Goal: Task Accomplishment & Management: Use online tool/utility

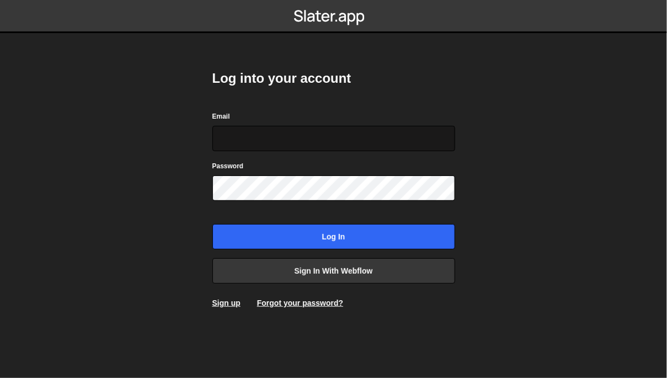
click at [306, 146] on input "Email" at bounding box center [333, 138] width 243 height 25
click at [308, 126] on input "Email" at bounding box center [333, 138] width 243 height 25
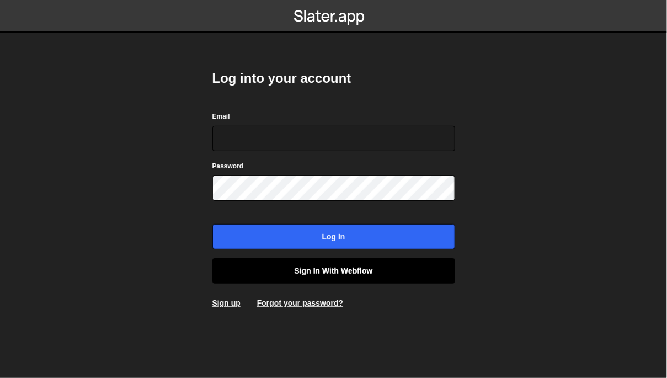
click at [368, 275] on link "Sign in with Webflow" at bounding box center [333, 270] width 243 height 25
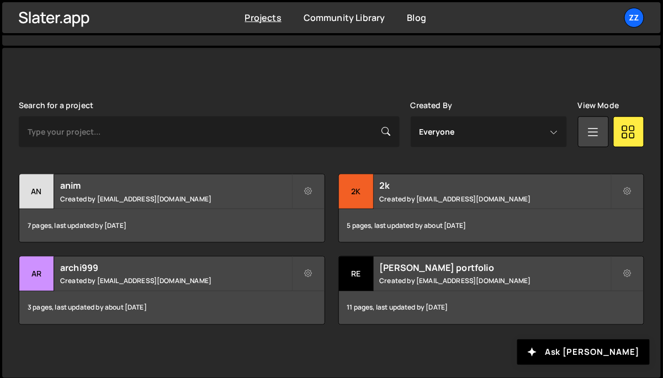
scroll to position [271, 0]
click at [44, 187] on div "an" at bounding box center [36, 191] width 35 height 35
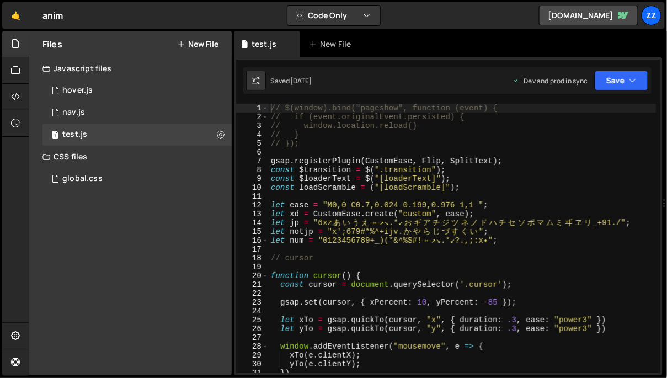
scroll to position [6408, 0]
type textarea "// });"
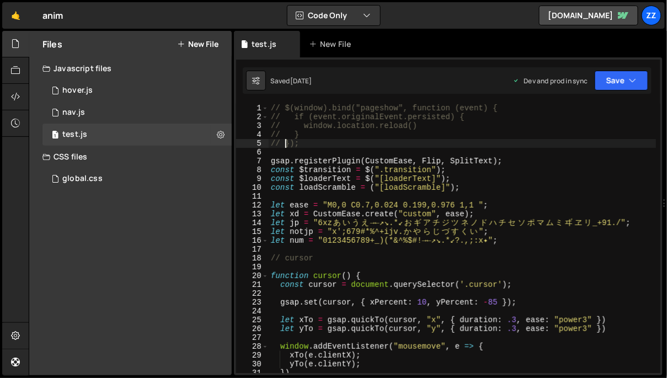
click at [286, 141] on div "// $(window).bind("pageshow", function (event) { // if (event.originalEvent.per…" at bounding box center [463, 247] width 388 height 287
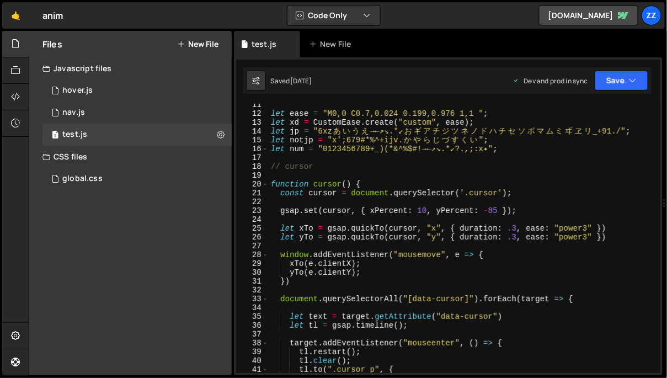
scroll to position [113, 0]
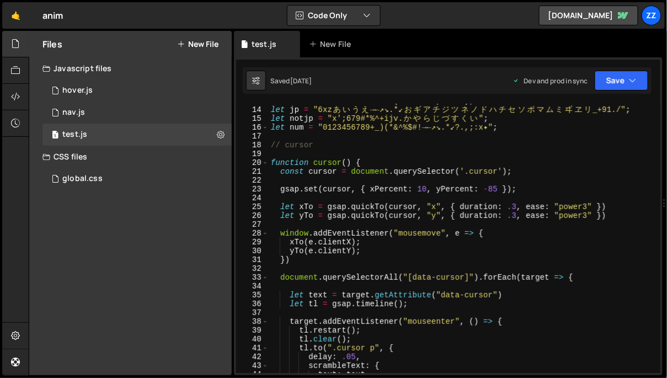
type textarea "function cursor() {"
click at [313, 163] on div "let xd = CustomEase . create ( "custom" , ease ) ; let jp = "6xz あ い う え →←↗↘.*…" at bounding box center [463, 240] width 388 height 287
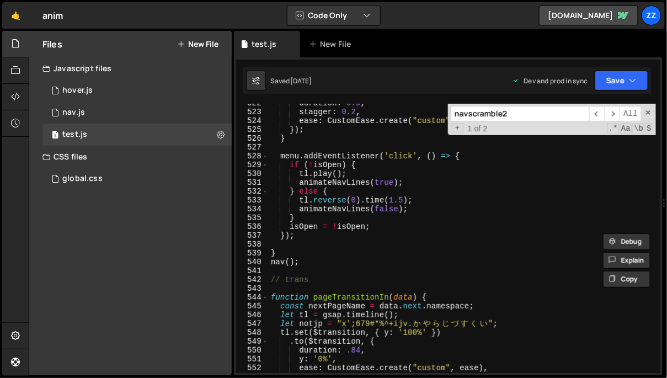
scroll to position [4661, 0]
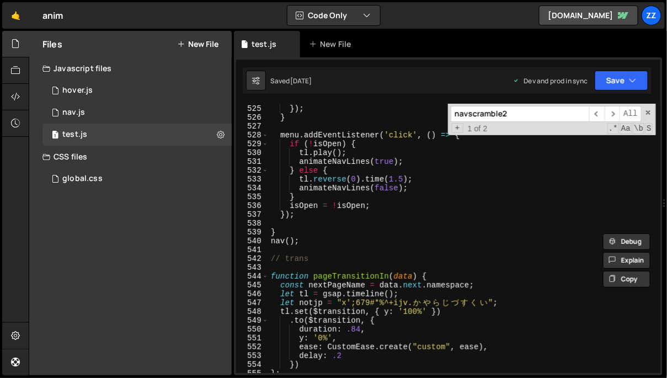
type input "navscramble2"
click at [323, 238] on div "ease : CustomEase . create ( "custom" , ease ) }) ; } menu . addEventListener (…" at bounding box center [463, 238] width 388 height 287
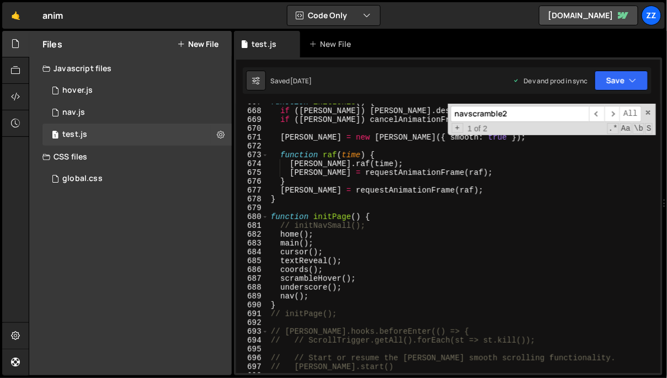
scroll to position [5943, 0]
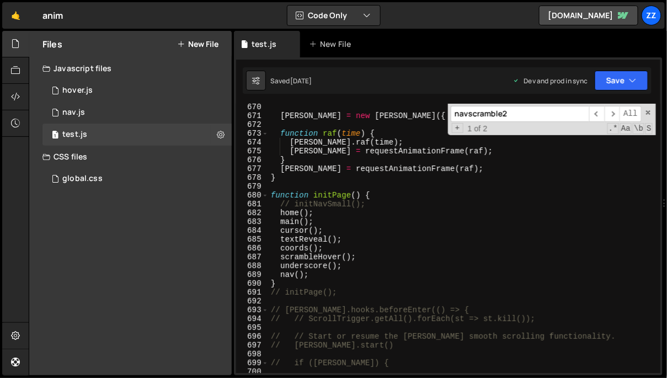
click at [340, 276] on div "[PERSON_NAME] = new [PERSON_NAME] ({ smooth : true }) ; function raf ( time ) {…" at bounding box center [463, 246] width 388 height 287
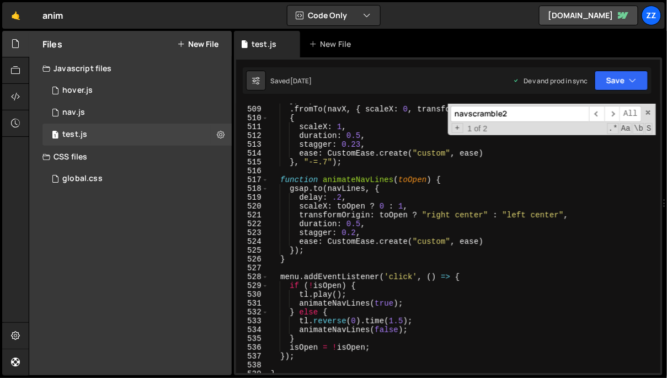
scroll to position [4681, 0]
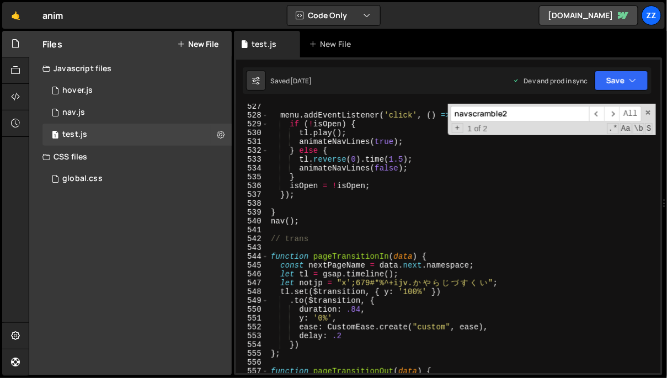
click at [333, 225] on div "menu . addEventListener ( 'click' , ( ) => { if ( ! isOpen ) { tl . play ( ) ; …" at bounding box center [463, 245] width 388 height 287
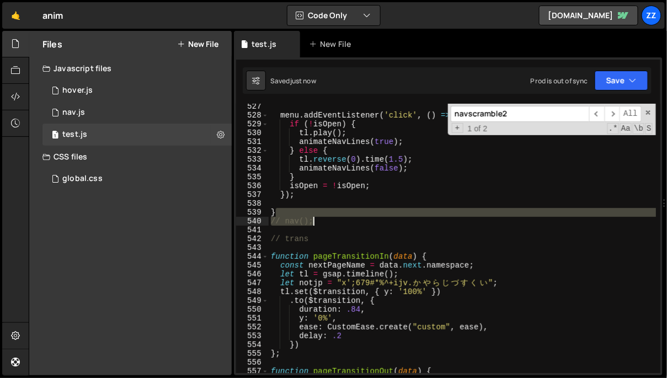
click at [344, 217] on div "menu . addEventListener ( 'click' , ( ) => { if ( ! isOpen ) { tl . play ( ) ; …" at bounding box center [463, 245] width 388 height 287
click at [344, 219] on div "menu . addEventListener ( 'click' , ( ) => { if ( ! isOpen ) { tl . play ( ) ; …" at bounding box center [462, 238] width 387 height 269
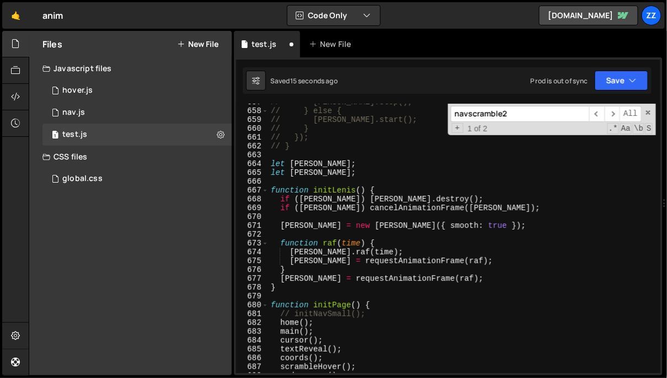
scroll to position [5951, 0]
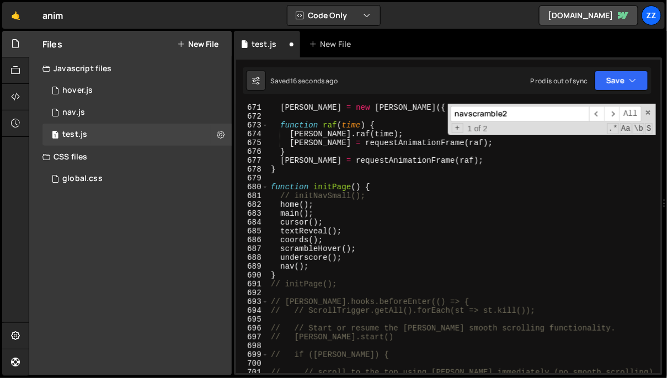
click at [356, 268] on div "[PERSON_NAME] = new [PERSON_NAME] ({ smooth : true }) ; function raf ( time ) {…" at bounding box center [463, 246] width 388 height 287
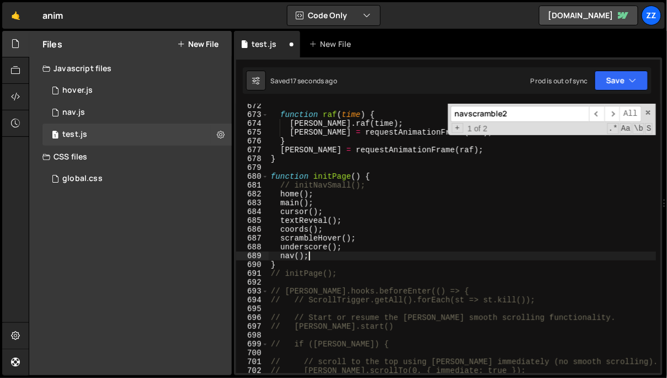
scroll to position [5972, 0]
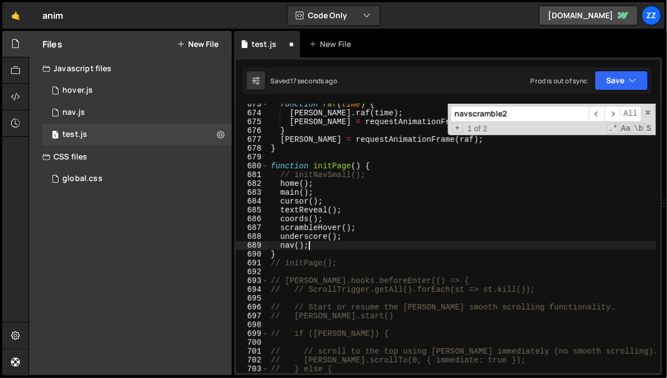
click at [362, 264] on div "function raf ( time ) { [PERSON_NAME] . raf ( time ) ; [PERSON_NAME] = requestA…" at bounding box center [463, 243] width 388 height 287
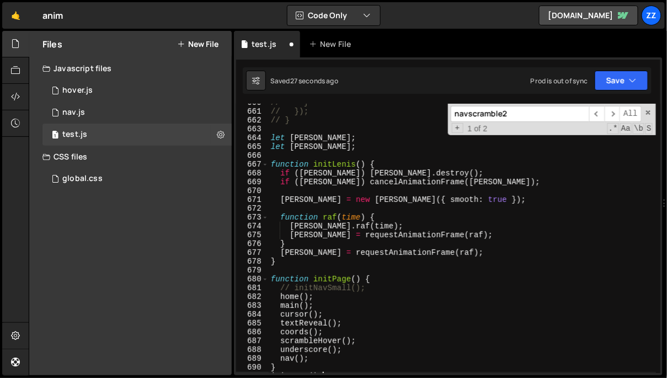
scroll to position [5870, 0]
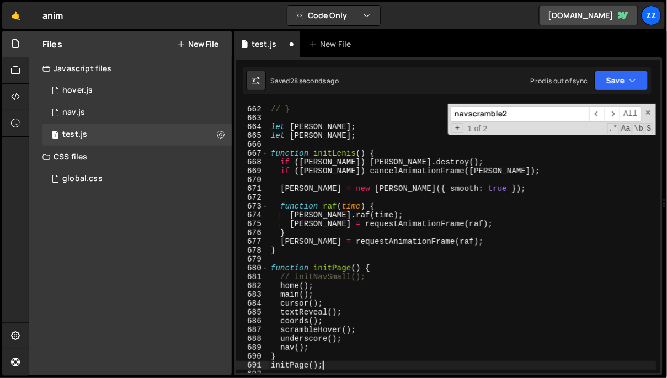
click at [341, 365] on div "// }); // } let [PERSON_NAME] ; let [PERSON_NAME] ; function initLenis ( ) { if…" at bounding box center [463, 239] width 388 height 287
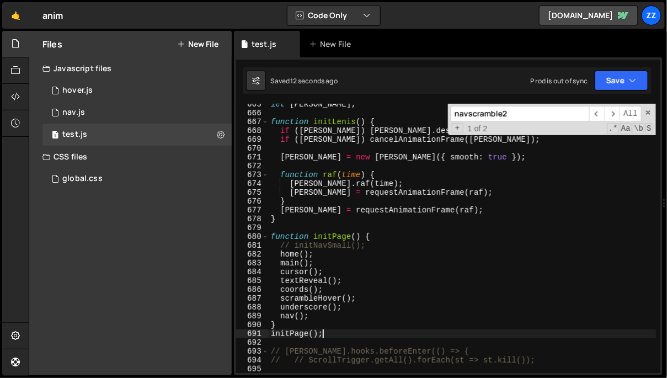
scroll to position [5912, 0]
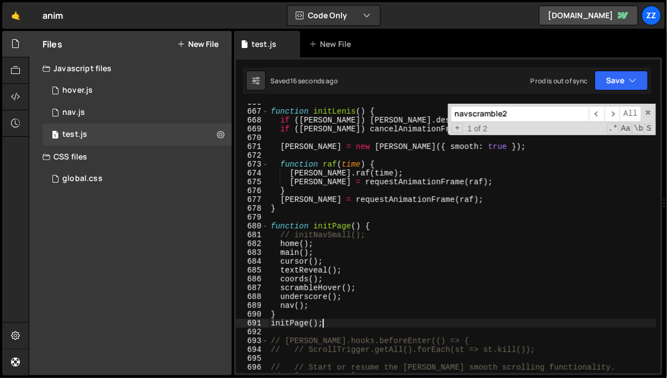
click at [338, 296] on div "function initLenis ( ) { if ( [PERSON_NAME] ) [PERSON_NAME] . destroy ( ) ; if …" at bounding box center [463, 241] width 388 height 287
click at [340, 321] on div "function initLenis ( ) { if ( [PERSON_NAME] ) [PERSON_NAME] . destroy ( ) ; if …" at bounding box center [463, 241] width 388 height 287
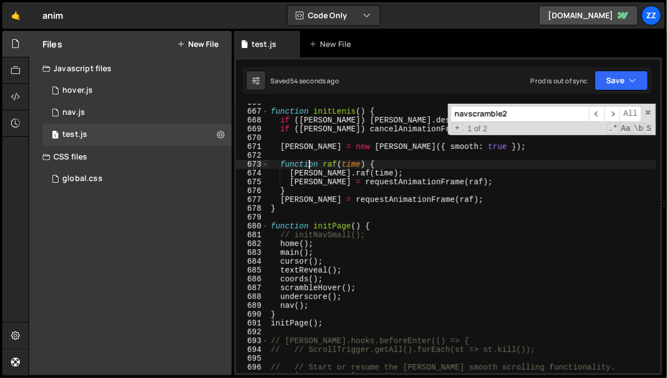
click at [309, 164] on div "function initLenis ( ) { if ( [PERSON_NAME] ) [PERSON_NAME] . destroy ( ) ; if …" at bounding box center [463, 241] width 388 height 287
click at [348, 130] on div "function initLenis ( ) { if ( [PERSON_NAME] ) [PERSON_NAME] . destroy ( ) ; if …" at bounding box center [463, 241] width 388 height 287
type textarea "if ([PERSON_NAME]) cancelAnimationFrame([PERSON_NAME]);"
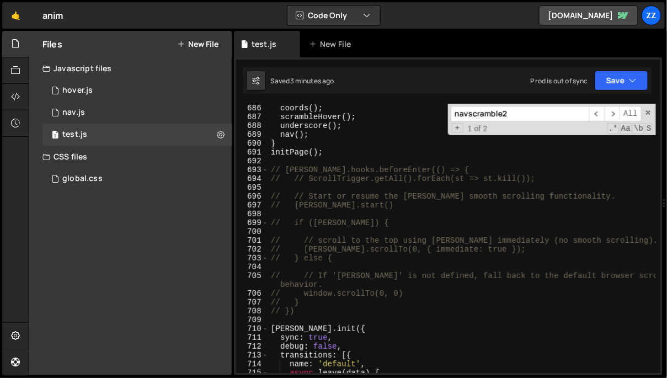
scroll to position [6148, 0]
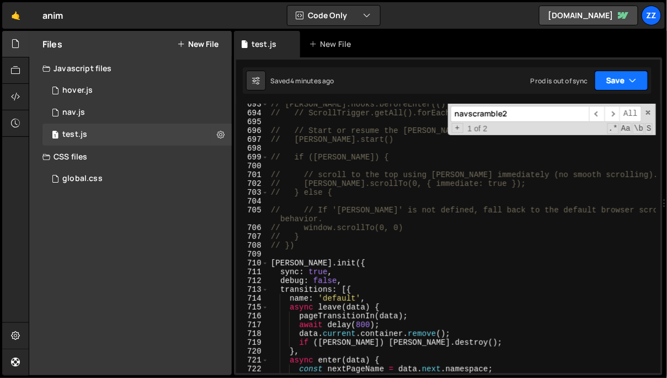
click at [605, 80] on button "Save" at bounding box center [622, 81] width 54 height 20
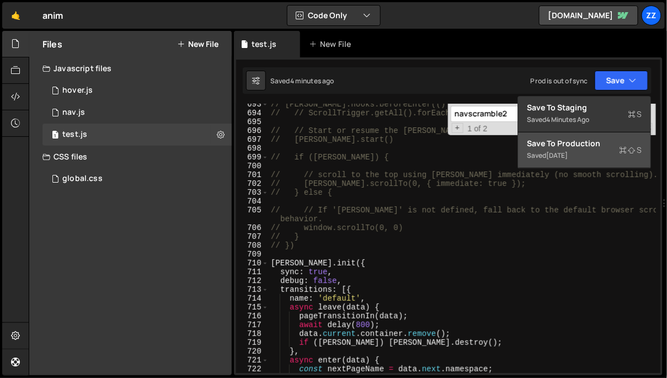
click at [592, 143] on div "Save to Production S" at bounding box center [584, 143] width 115 height 11
